Goal: Navigation & Orientation: Find specific page/section

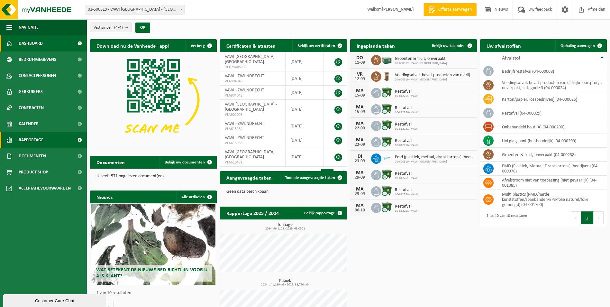
click at [33, 139] on span "Rapportage" at bounding box center [31, 140] width 25 height 16
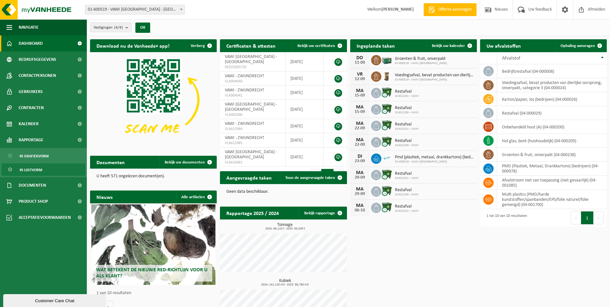
click at [37, 168] on span "In lijstvorm" at bounding box center [31, 170] width 23 height 12
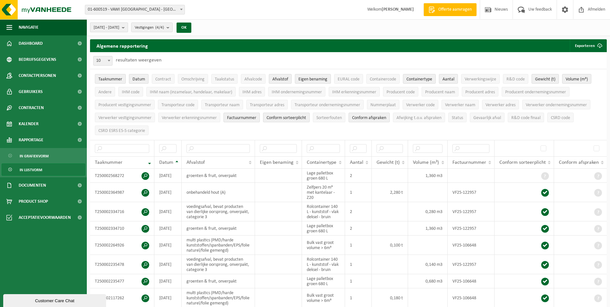
click at [128, 28] on b "submit" at bounding box center [125, 27] width 6 height 9
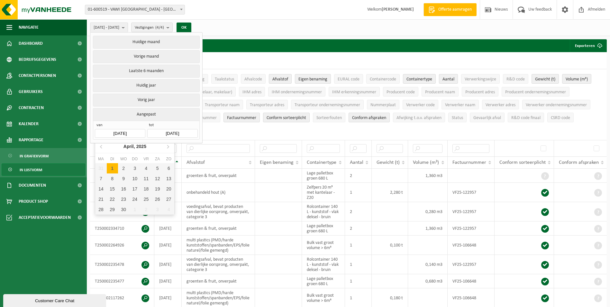
click at [120, 131] on input "2025-04-01" at bounding box center [120, 133] width 50 height 9
click at [133, 148] on div "April, 2025" at bounding box center [135, 146] width 28 height 10
click at [100, 147] on icon at bounding box center [101, 146] width 10 height 10
click at [111, 160] on div "Jan" at bounding box center [108, 160] width 26 height 14
click at [228, 132] on ul "Taaknummer Datum Contract Omschrijving Taakstatus Afvalcode Afvalstof Eigen ben…" at bounding box center [348, 104] width 517 height 71
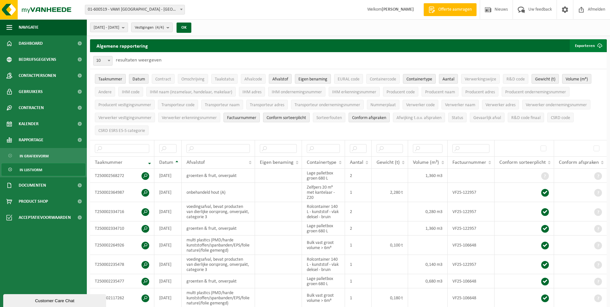
click at [586, 44] on button "Exporteren" at bounding box center [588, 45] width 36 height 13
click at [571, 73] on link "Alle beschikbare kolommen" at bounding box center [577, 71] width 58 height 13
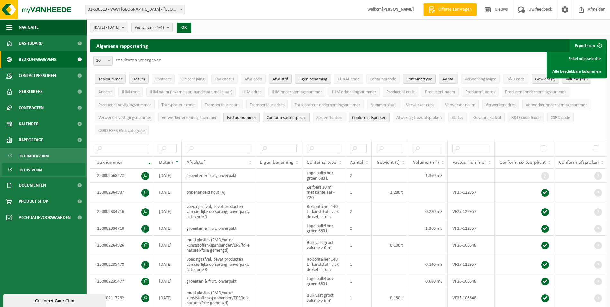
click at [43, 59] on span "Bedrijfsgegevens" at bounding box center [38, 59] width 38 height 16
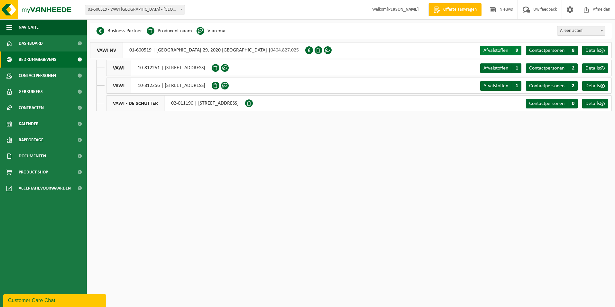
click at [496, 50] on span "Afvalstoffen" at bounding box center [495, 50] width 25 height 5
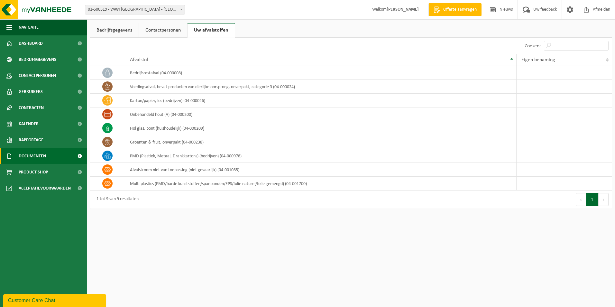
click at [31, 153] on span "Documenten" at bounding box center [32, 156] width 27 height 16
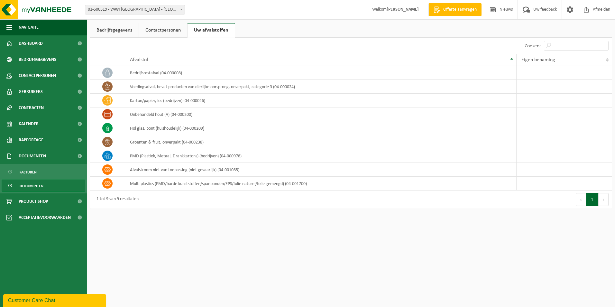
click at [25, 186] on span "Documenten" at bounding box center [32, 186] width 24 height 12
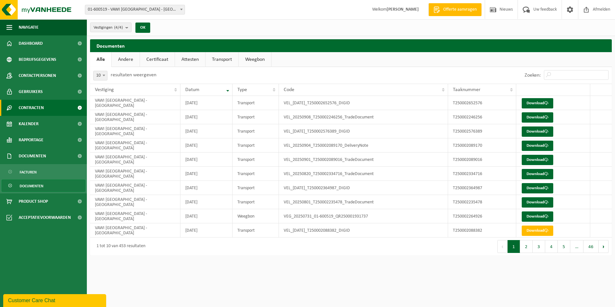
click at [29, 110] on span "Contracten" at bounding box center [31, 108] width 25 height 16
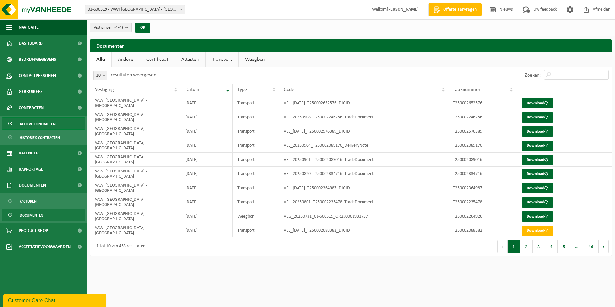
click at [40, 124] on span "Actieve contracten" at bounding box center [38, 124] width 36 height 12
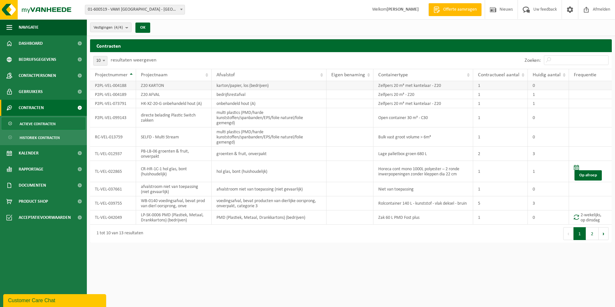
click at [124, 86] on td "P2PL-VEL-004188" at bounding box center [113, 85] width 46 height 9
click at [379, 86] on td "Zelfpers 20 m³ met kantelaar - Z20" at bounding box center [423, 85] width 100 height 9
click at [380, 86] on td "Zelfpers 20 m³ met kantelaar - Z20" at bounding box center [423, 85] width 100 height 9
click at [396, 247] on html "Vestiging: 01-600519 - VAWI NV - ANTWERPEN 10-812251 - VAWI - ZWIJNDRECHT 10-81…" at bounding box center [307, 153] width 615 height 307
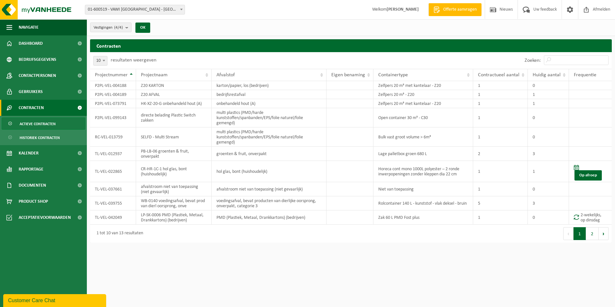
click at [35, 124] on span "Actieve contracten" at bounding box center [38, 124] width 36 height 12
click at [36, 140] on span "Historiek contracten" at bounding box center [40, 138] width 40 height 12
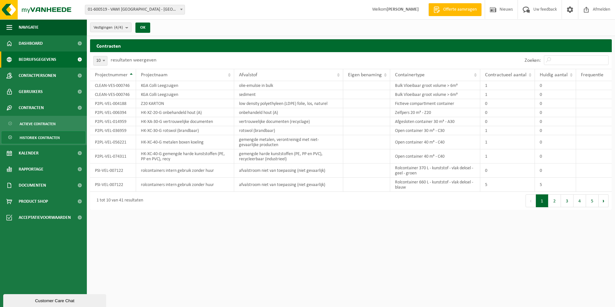
click at [45, 57] on span "Bedrijfsgegevens" at bounding box center [38, 59] width 38 height 16
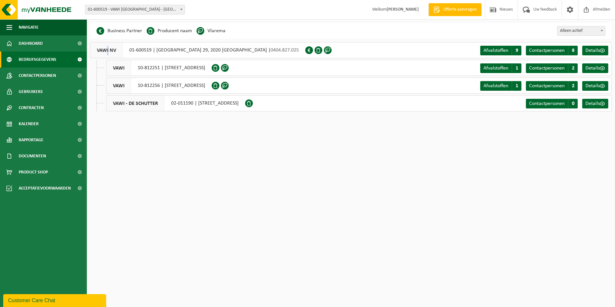
click at [108, 52] on span "VAWI NV" at bounding box center [106, 49] width 32 height 15
click at [597, 50] on span "Details" at bounding box center [592, 50] width 14 height 5
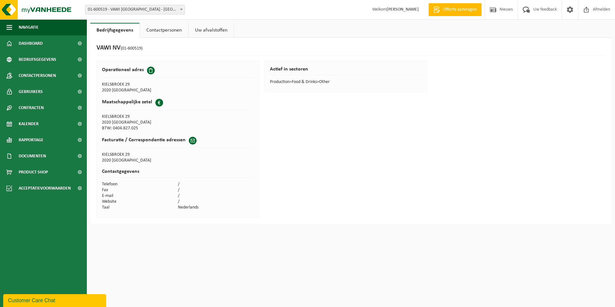
click at [167, 34] on link "Contactpersonen" at bounding box center [164, 30] width 48 height 15
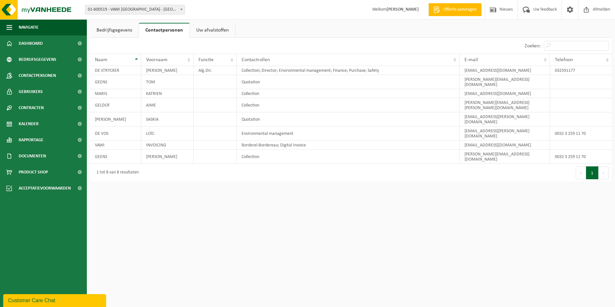
click at [212, 28] on link "Uw afvalstoffen" at bounding box center [212, 30] width 45 height 15
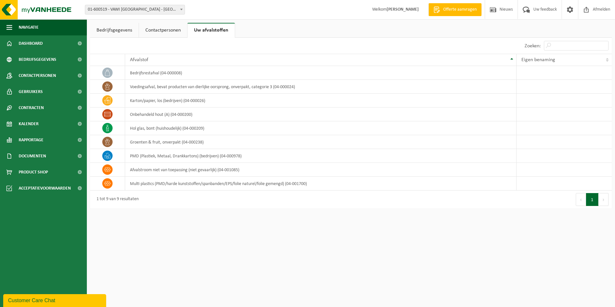
click at [166, 32] on link "Contactpersonen" at bounding box center [163, 30] width 48 height 15
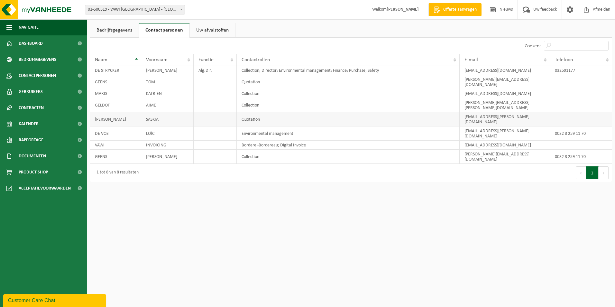
click at [152, 112] on td "SASKIA" at bounding box center [167, 119] width 52 height 14
drag, startPoint x: 152, startPoint y: 108, endPoint x: 122, endPoint y: 105, distance: 30.7
click at [122, 112] on td "HOFLAND" at bounding box center [115, 119] width 51 height 14
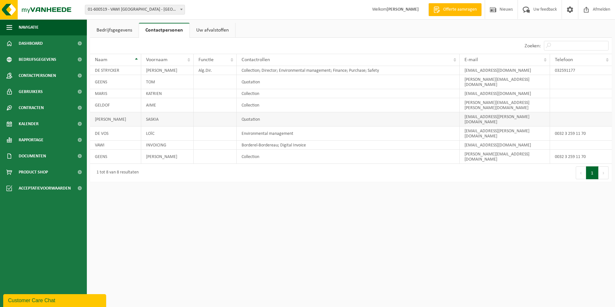
click at [122, 112] on td "HOFLAND" at bounding box center [115, 119] width 51 height 14
click at [124, 112] on td "HOFLAND" at bounding box center [115, 119] width 51 height 14
drag, startPoint x: 124, startPoint y: 106, endPoint x: 163, endPoint y: 106, distance: 39.2
click at [163, 112] on td "SASKIA" at bounding box center [167, 119] width 52 height 14
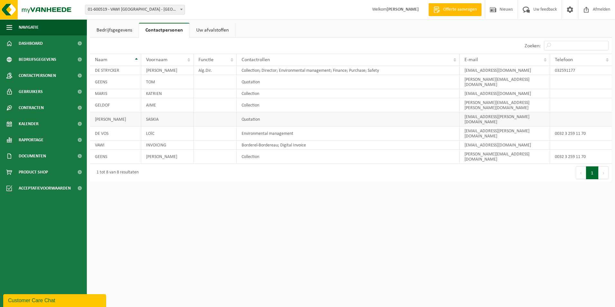
click at [164, 112] on td "SASKIA" at bounding box center [167, 119] width 52 height 14
click at [37, 93] on span "Gebruikers" at bounding box center [31, 92] width 24 height 16
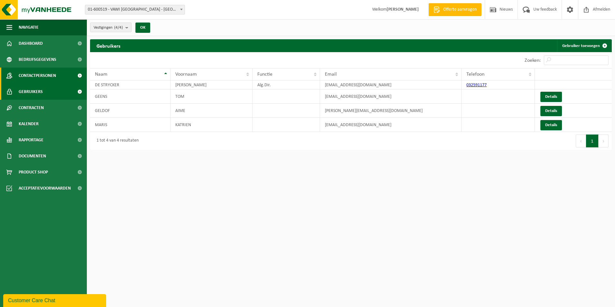
click at [28, 77] on span "Contactpersonen" at bounding box center [37, 76] width 37 height 16
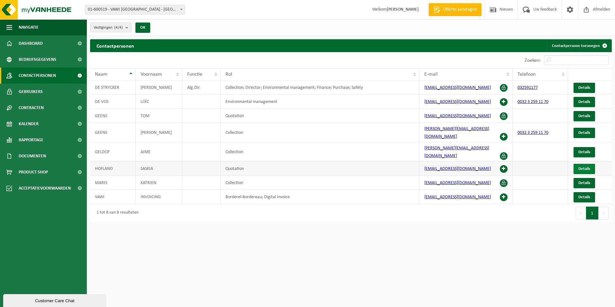
click at [587, 167] on span "Details" at bounding box center [584, 169] width 12 height 4
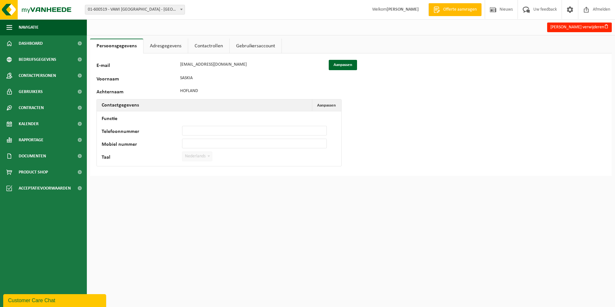
click at [172, 44] on link "Adresgegevens" at bounding box center [165, 46] width 44 height 15
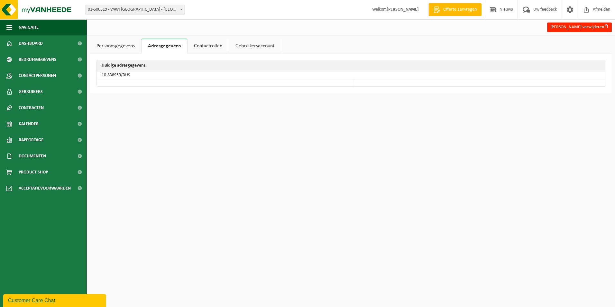
click at [204, 47] on link "Contactrollen" at bounding box center [207, 46] width 41 height 15
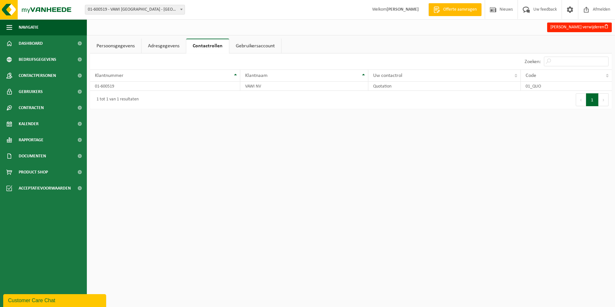
click at [173, 45] on link "Adresgegevens" at bounding box center [164, 46] width 44 height 15
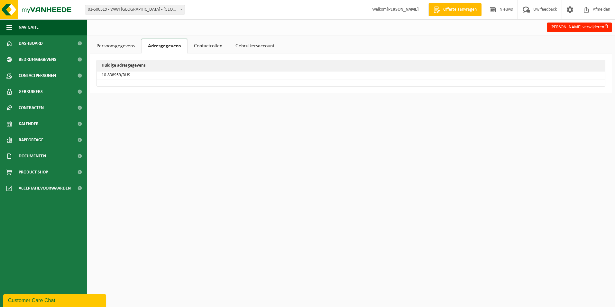
click at [206, 50] on link "Contactrollen" at bounding box center [207, 46] width 41 height 15
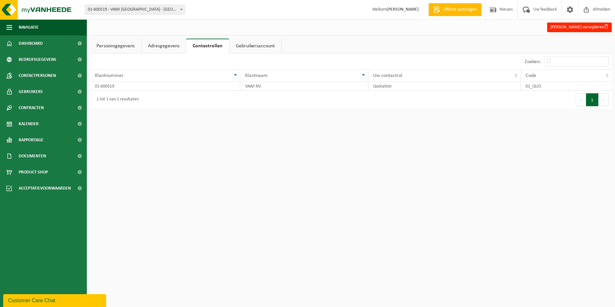
click at [256, 47] on link "Gebruikersaccount" at bounding box center [255, 46] width 52 height 15
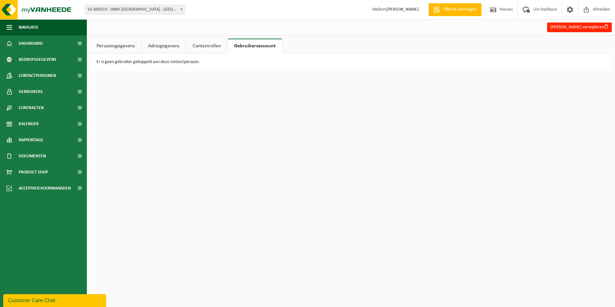
click at [124, 43] on link "Persoonsgegevens" at bounding box center [115, 46] width 51 height 15
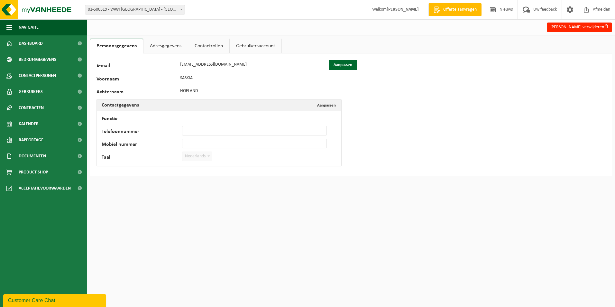
click at [158, 46] on link "Adresgegevens" at bounding box center [165, 46] width 44 height 15
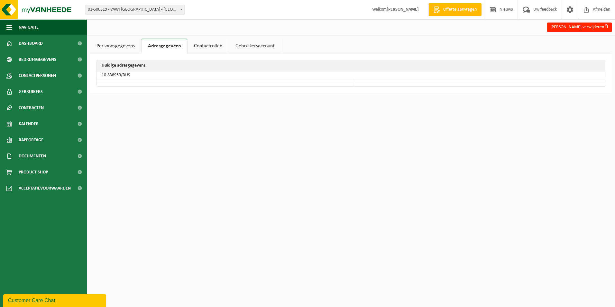
click at [211, 42] on link "Contactrollen" at bounding box center [207, 46] width 41 height 15
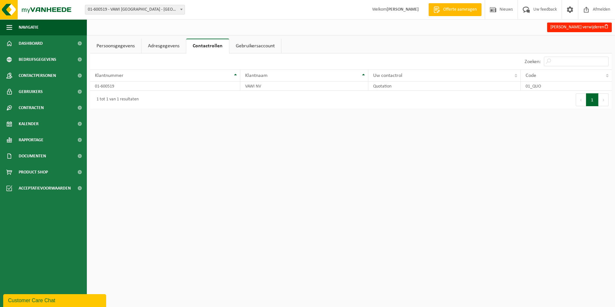
click at [265, 47] on link "Gebruikersaccount" at bounding box center [255, 46] width 52 height 15
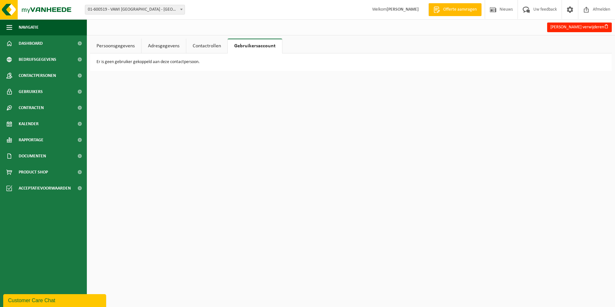
click at [123, 47] on link "Persoonsgegevens" at bounding box center [115, 46] width 51 height 15
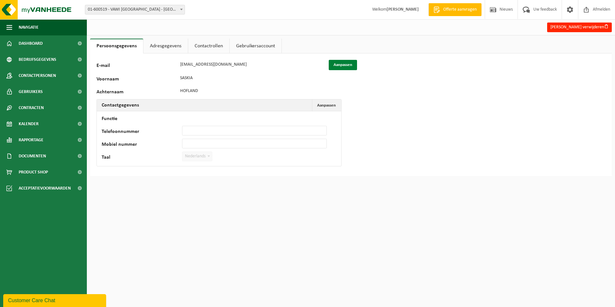
click at [339, 65] on button "Aanpassen" at bounding box center [343, 65] width 28 height 10
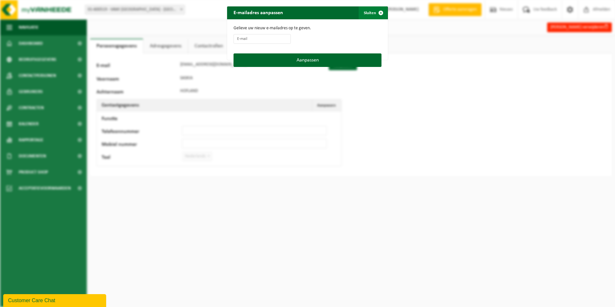
click at [364, 11] on button "Sluiten" at bounding box center [373, 12] width 29 height 13
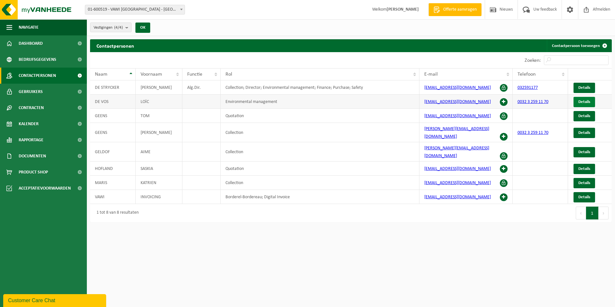
click at [589, 101] on span "Details" at bounding box center [584, 102] width 12 height 4
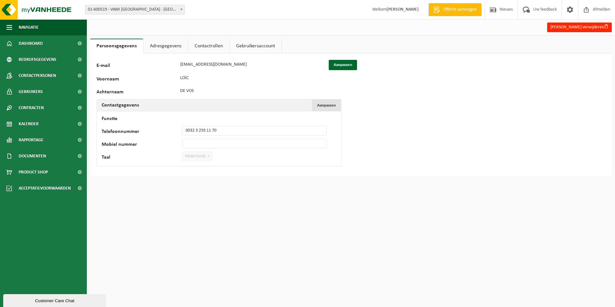
click at [329, 108] on button "Aanpassen Annuleren" at bounding box center [326, 105] width 29 height 12
click at [388, 109] on div "96449 E-mail loic.devos@vawi.be Aanpassen Voornaam LOÏC Achternaam DE VOS Conta…" at bounding box center [351, 119] width 522 height 133
click at [165, 50] on link "Adresgegevens" at bounding box center [165, 46] width 44 height 15
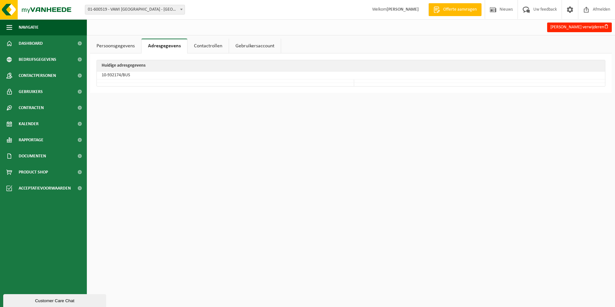
click at [207, 45] on link "Contactrollen" at bounding box center [207, 46] width 41 height 15
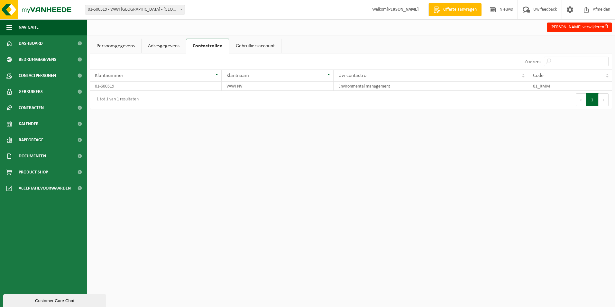
click at [266, 50] on link "Gebruikersaccount" at bounding box center [255, 46] width 52 height 15
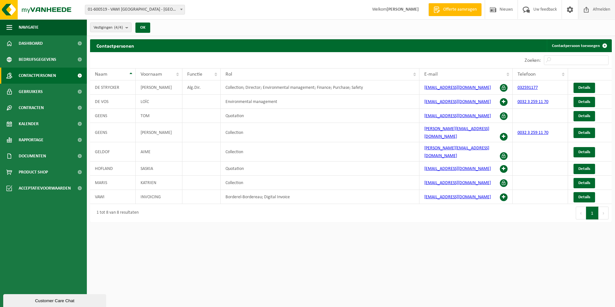
click at [599, 9] on span "Afmelden" at bounding box center [601, 9] width 21 height 19
